Goal: Check status: Check status

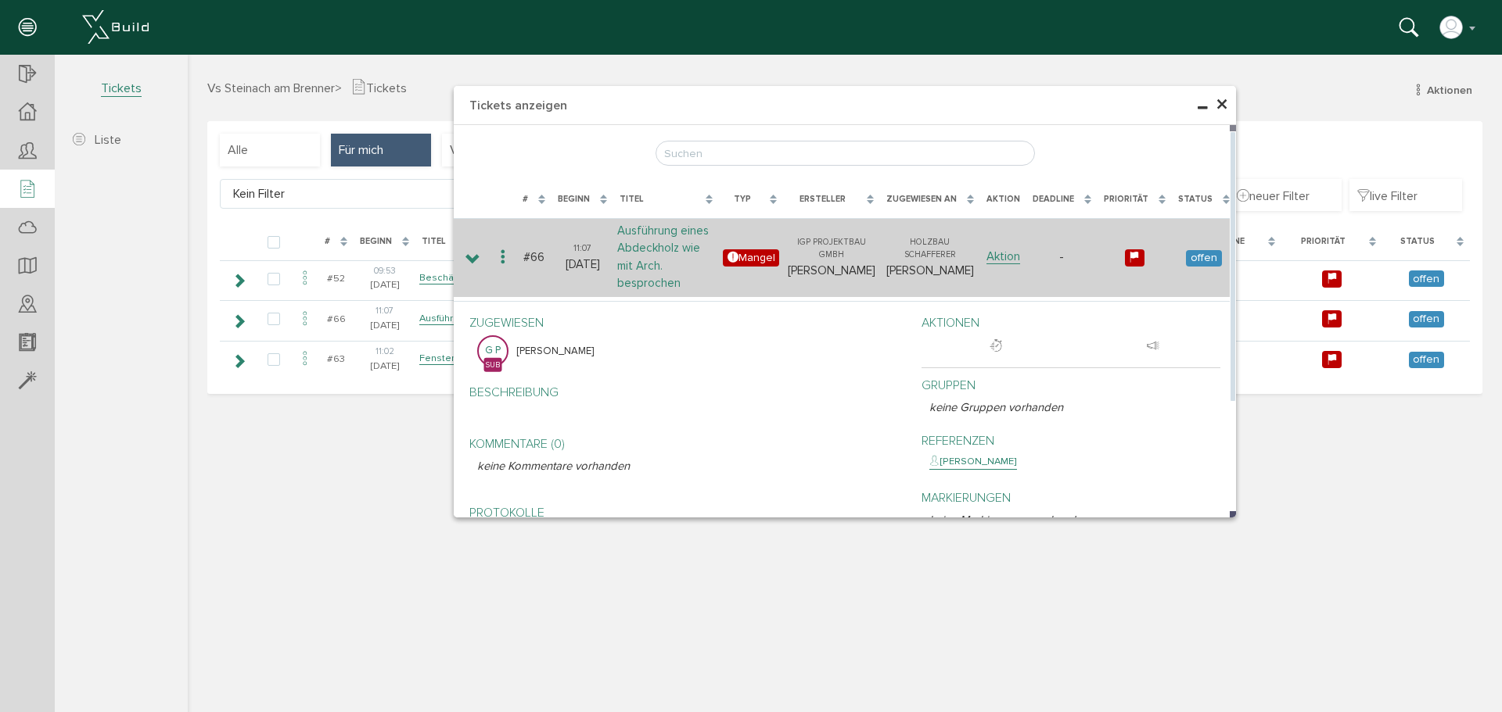
click at [675, 259] on link "Ausführung eines Abdeckholz wie mit Arch. besprochen" at bounding box center [663, 258] width 92 height 68
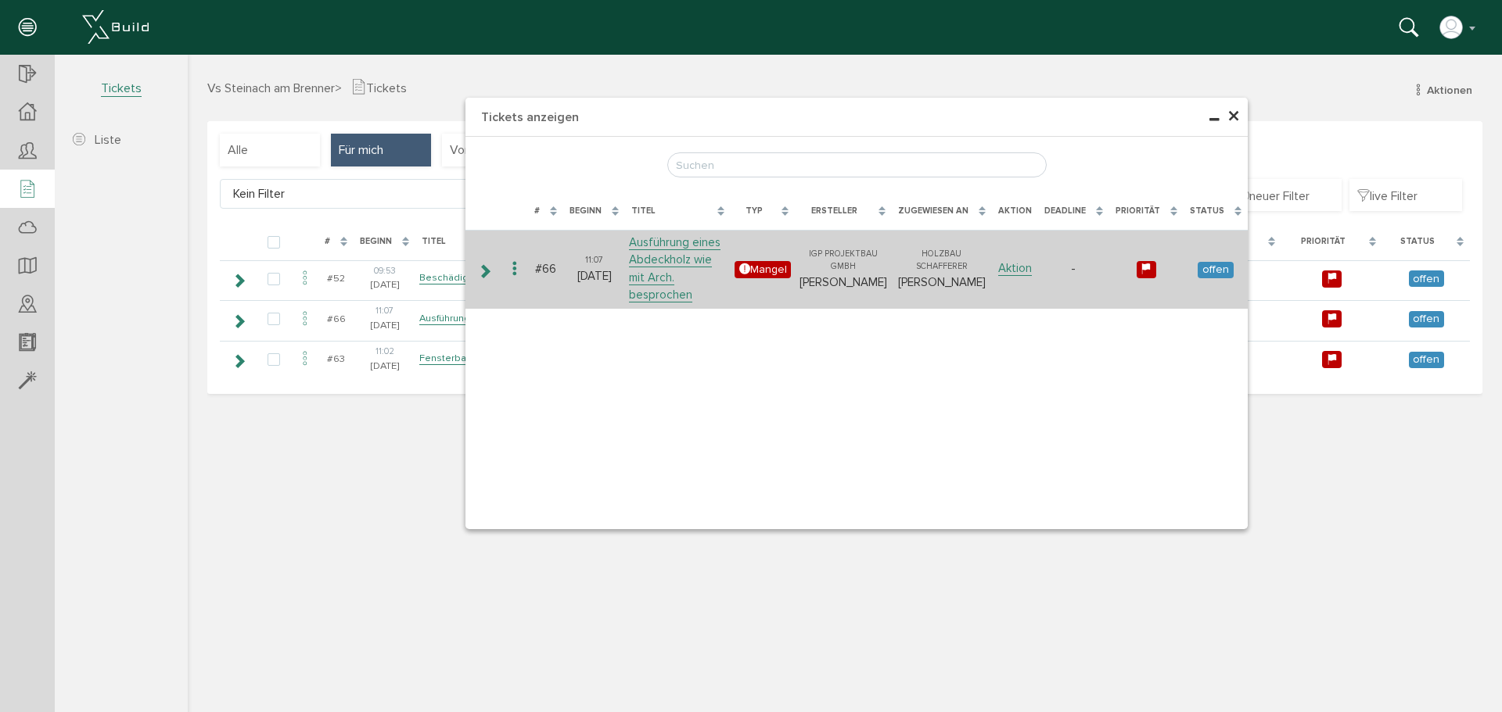
click at [1222, 265] on span "offen" at bounding box center [1214, 270] width 35 height 16
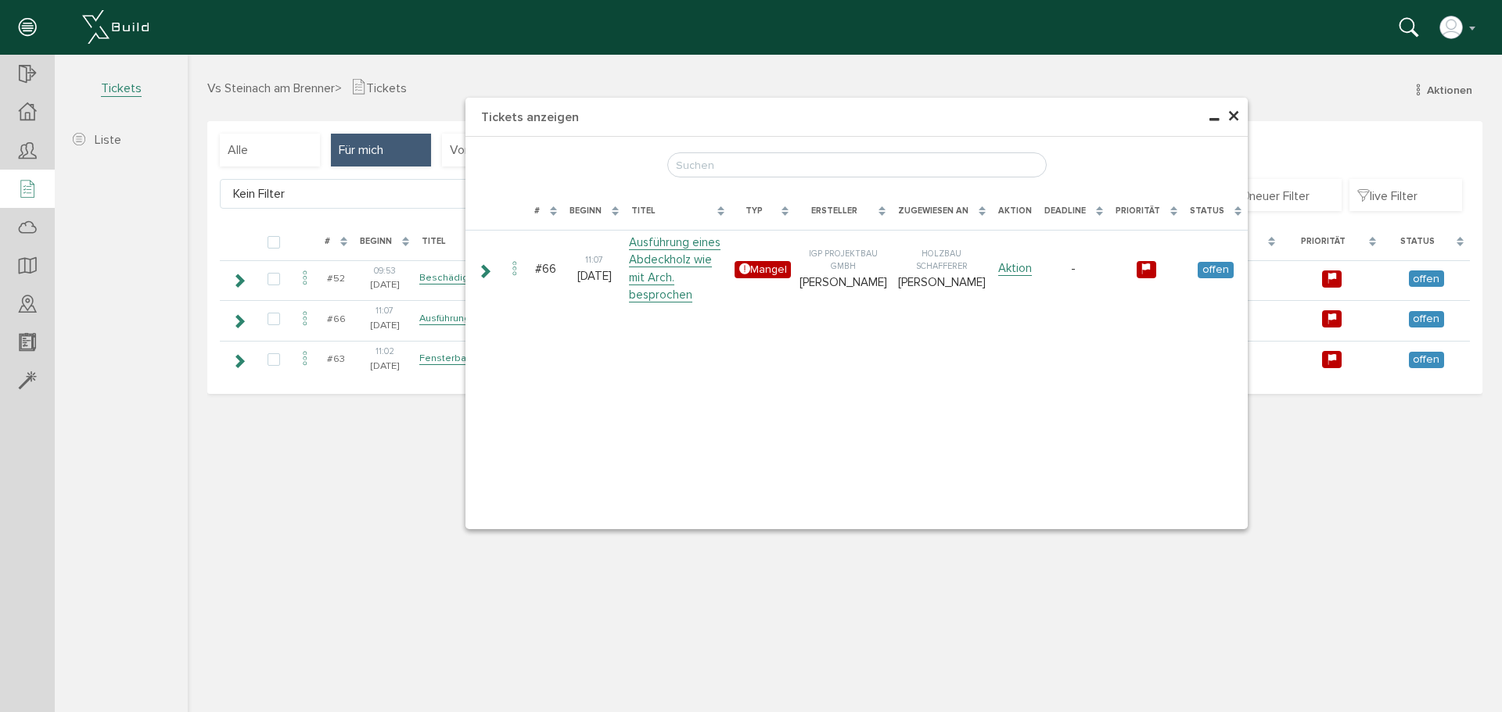
click at [397, 463] on div "× Tickets anzeigen [PERSON_NAME], bitte warten... # Beginn Titel Typ Ersteller …" at bounding box center [845, 382] width 1314 height 654
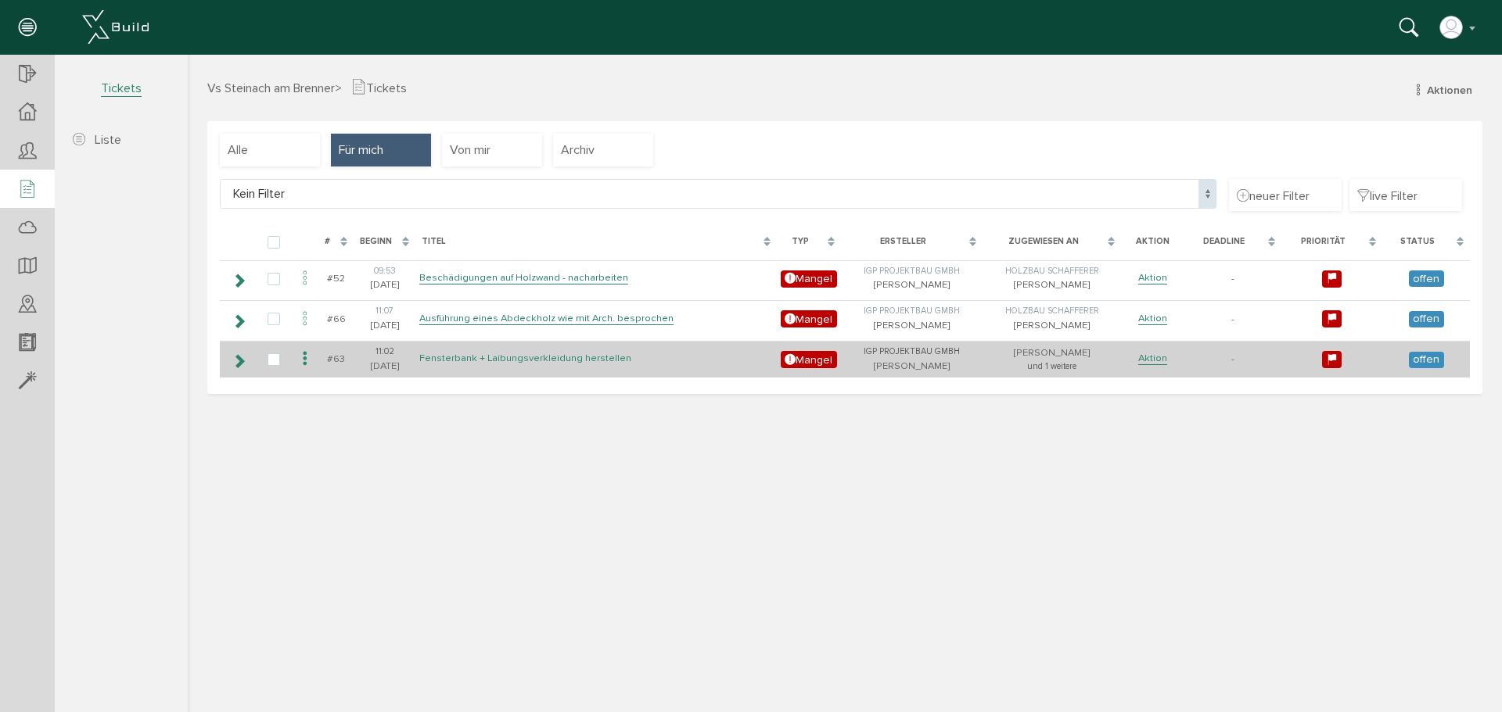
click at [499, 361] on link "Fensterbank + Laibungsverkleidung herstellen" at bounding box center [525, 358] width 212 height 13
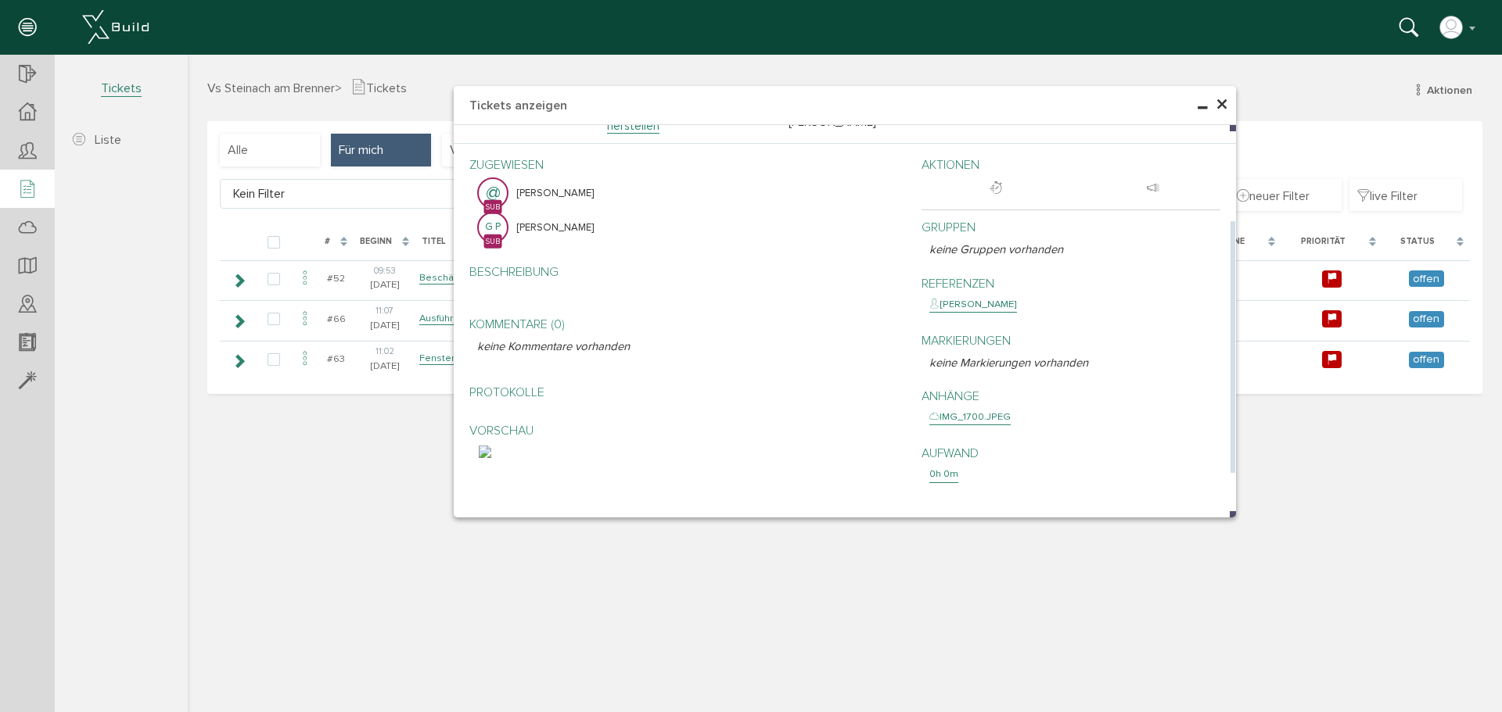
click at [491, 458] on img at bounding box center [485, 452] width 13 height 13
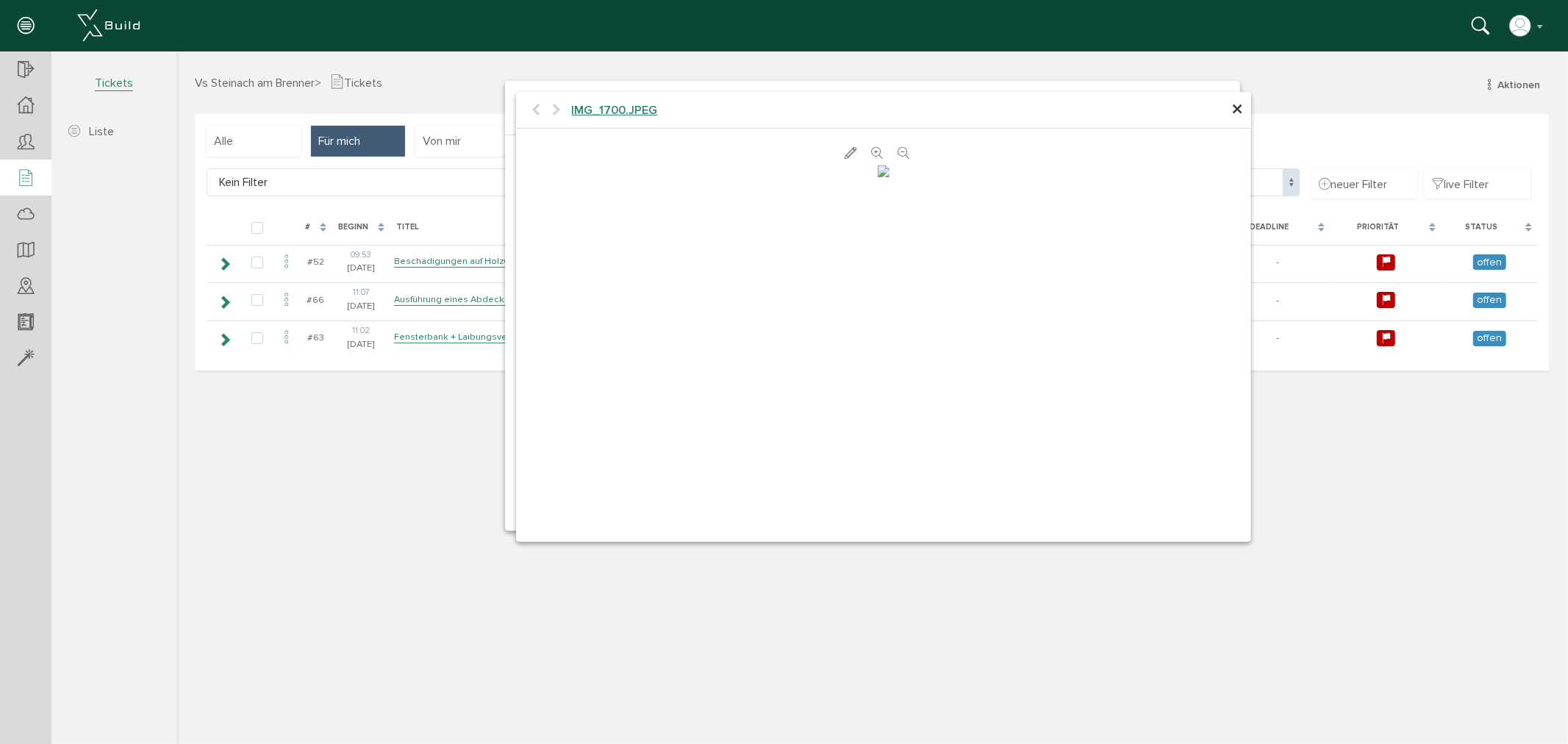
click at [1235, 110] on span "×" at bounding box center [1237, 109] width 12 height 29
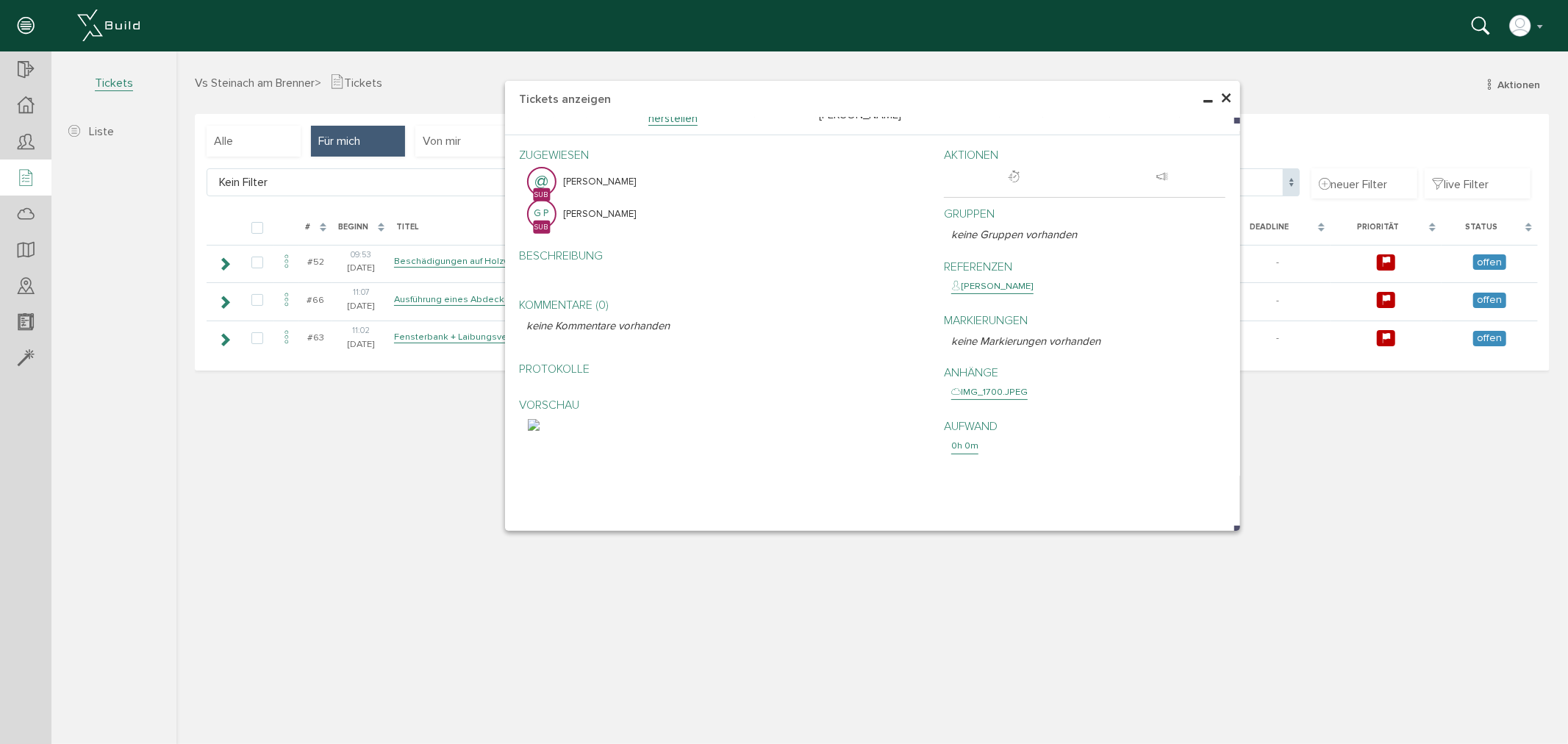
click at [1226, 97] on span "×" at bounding box center [1226, 98] width 12 height 29
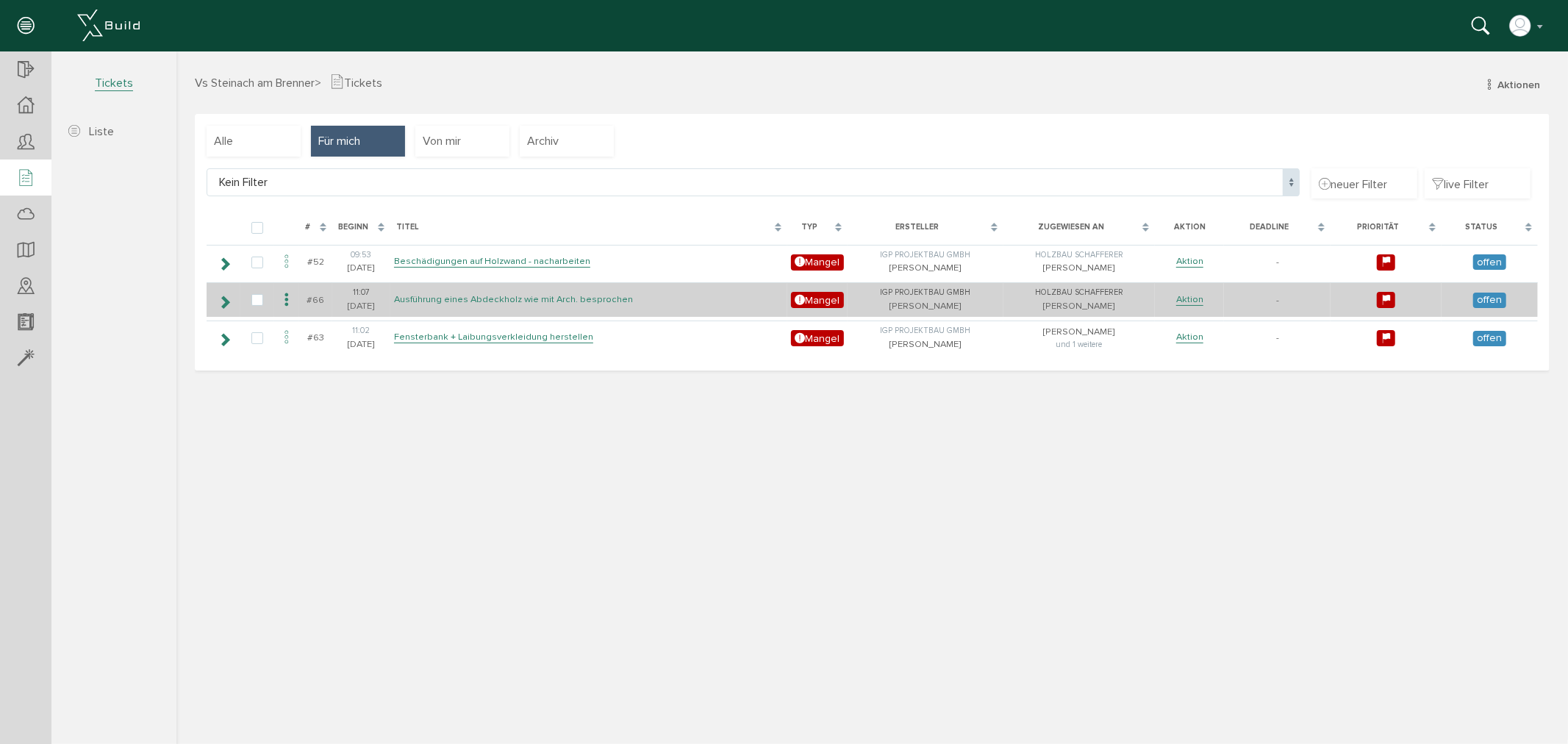
click at [444, 299] on link "Ausführung eines Abdeckholz wie mit Arch. besprochen" at bounding box center [512, 298] width 239 height 12
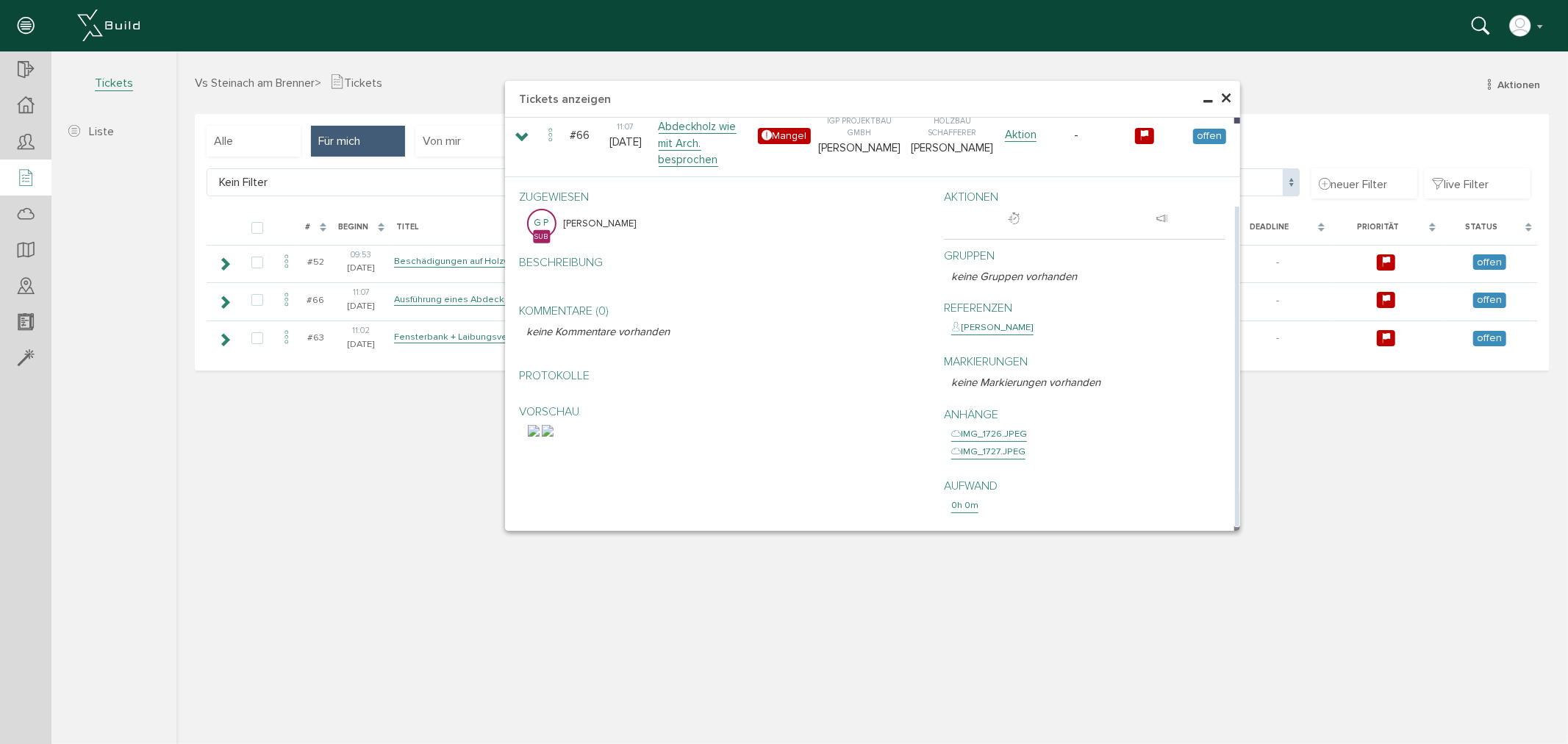
click at [539, 436] on img at bounding box center [533, 430] width 12 height 12
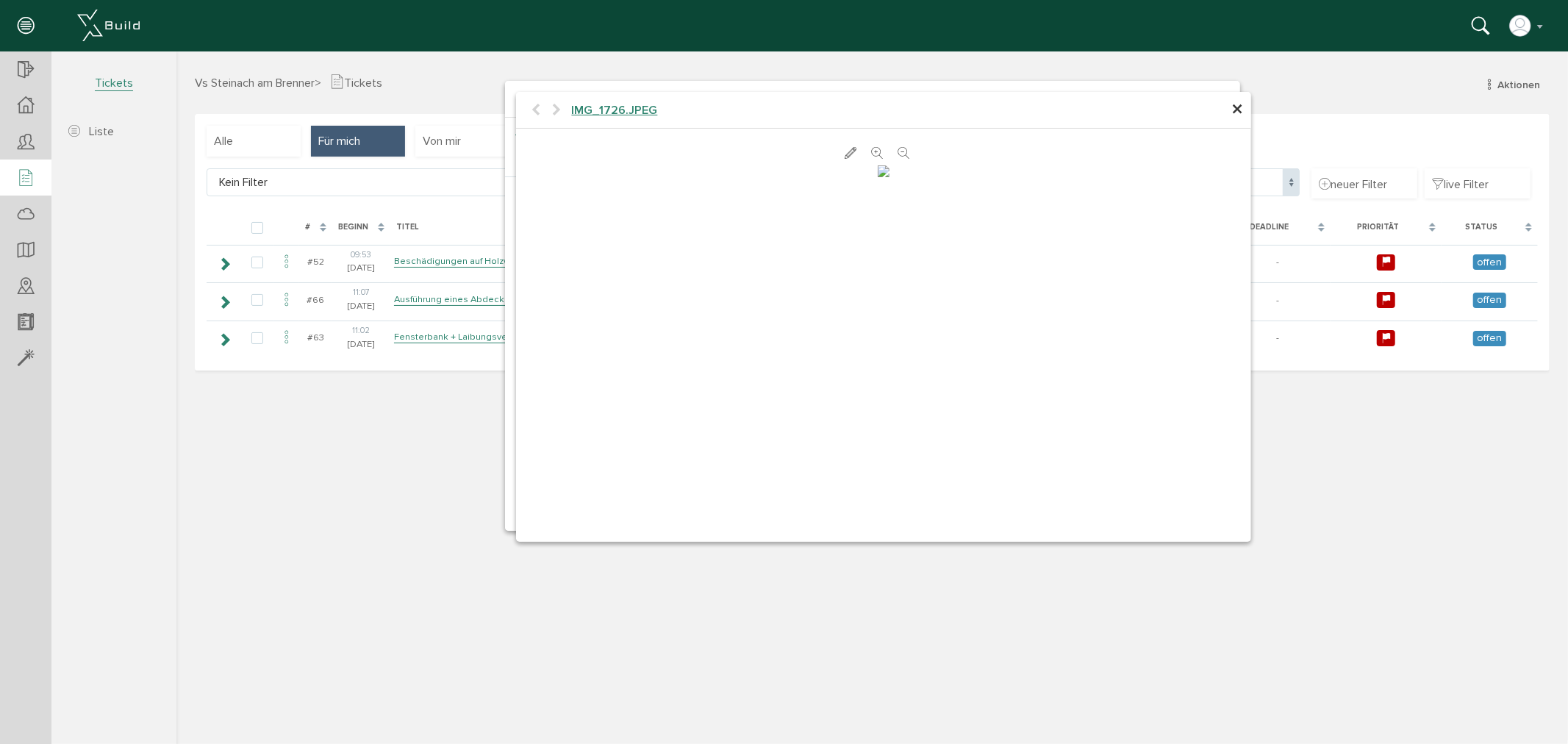
click at [1239, 111] on span "×" at bounding box center [1237, 109] width 12 height 29
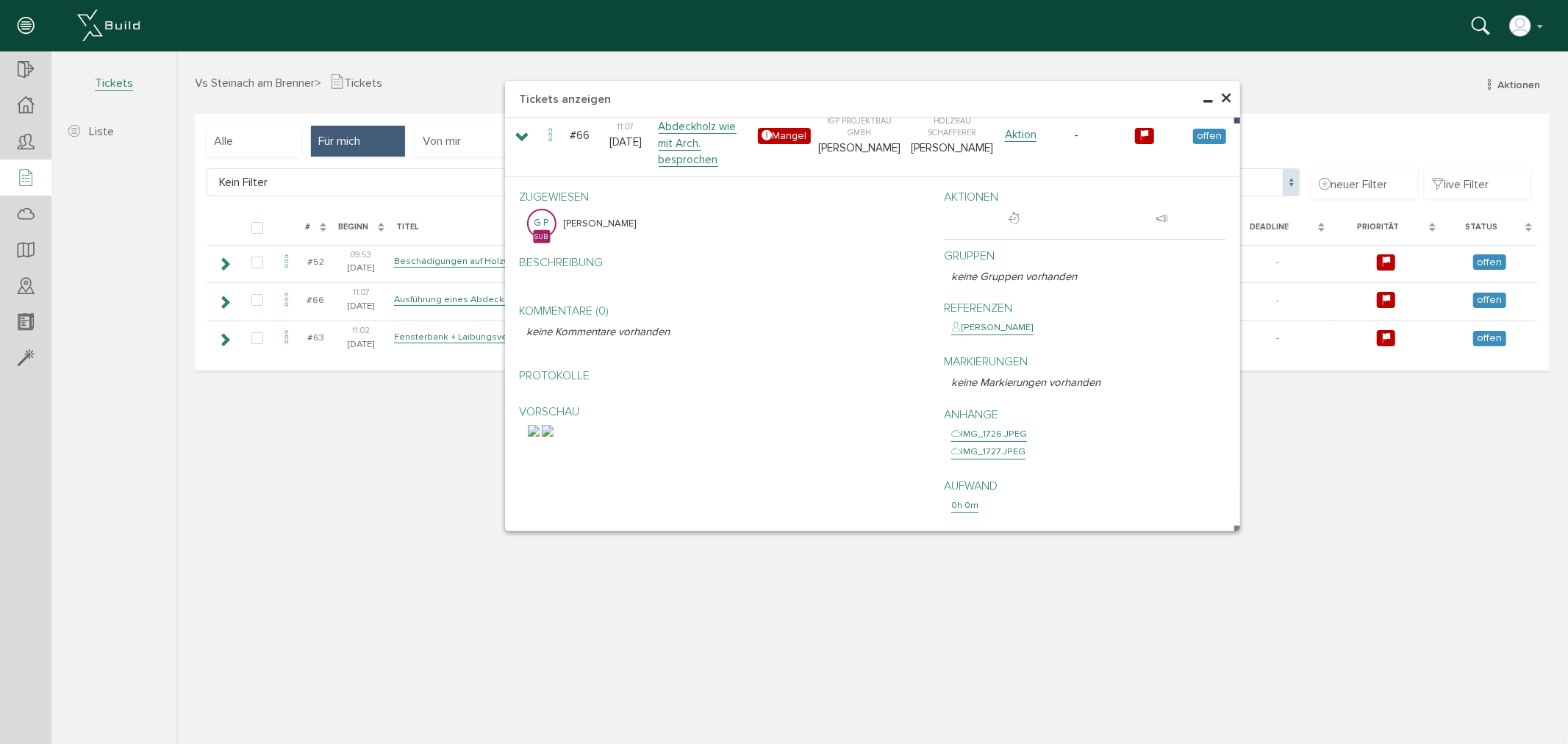
click at [1228, 103] on span "×" at bounding box center [1226, 98] width 12 height 29
